Goal: Information Seeking & Learning: Learn about a topic

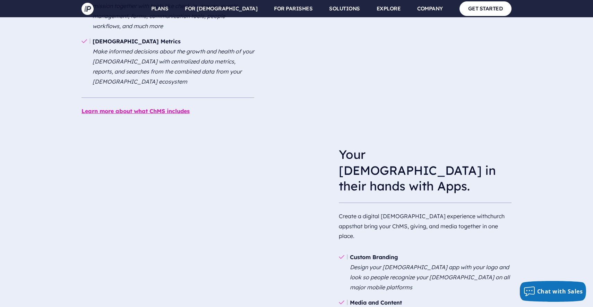
scroll to position [1121, 0]
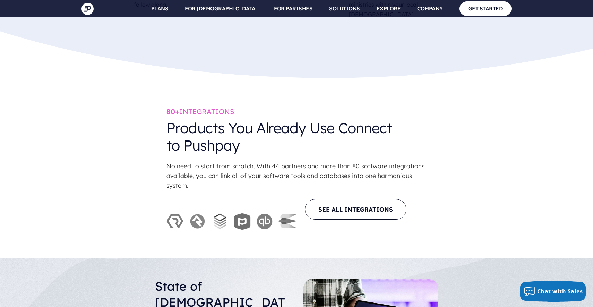
scroll to position [1599, 0]
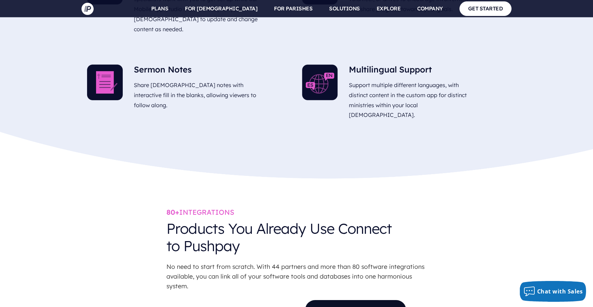
click at [339, 300] on link "SEE ALL INTEGRATIONS" at bounding box center [356, 310] width 102 height 20
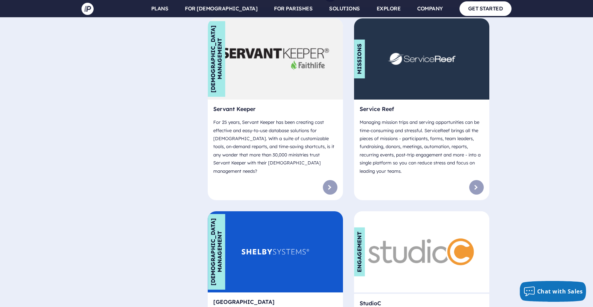
scroll to position [4030, 0]
